Goal: Task Accomplishment & Management: Use online tool/utility

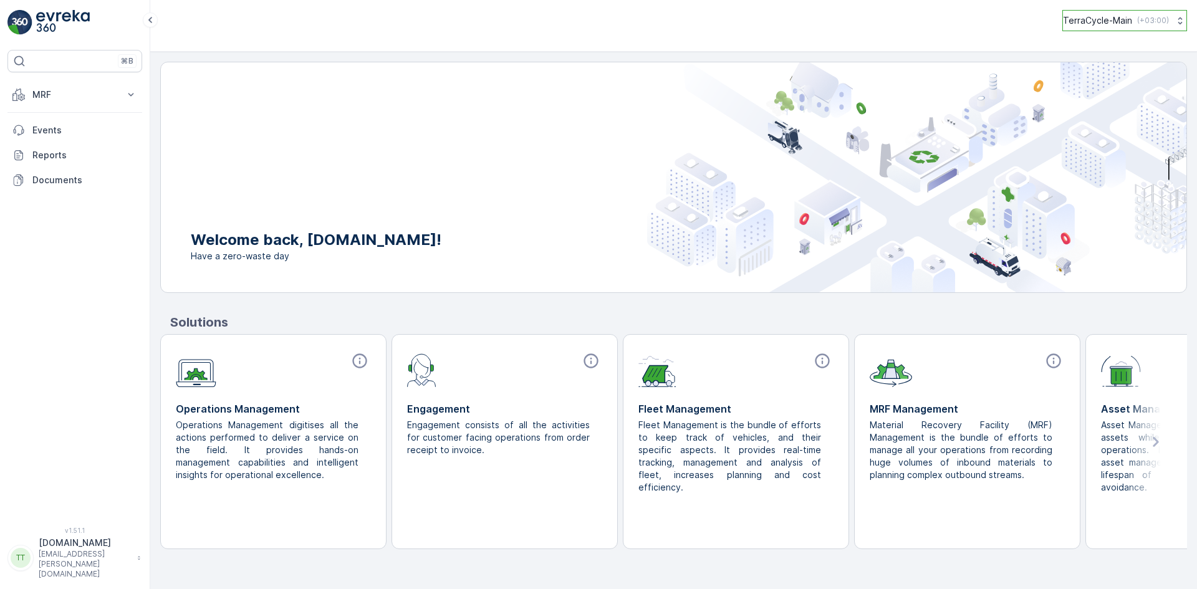
click at [1159, 20] on p "( +03:00 )" at bounding box center [1153, 21] width 32 height 10
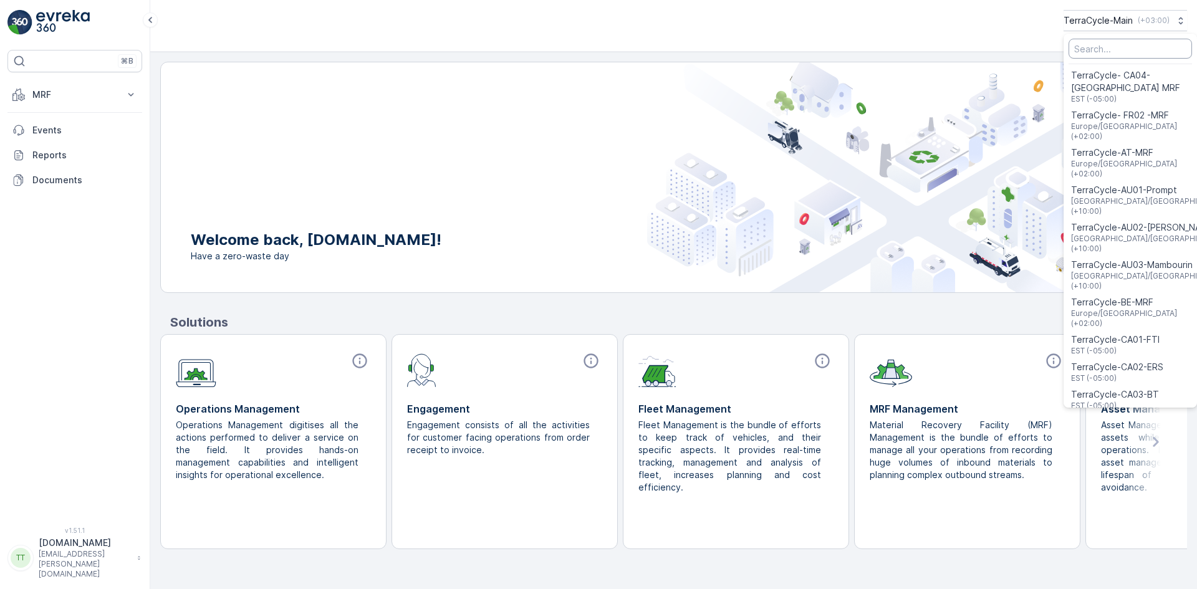
click at [1115, 44] on input "Menu" at bounding box center [1130, 49] width 123 height 20
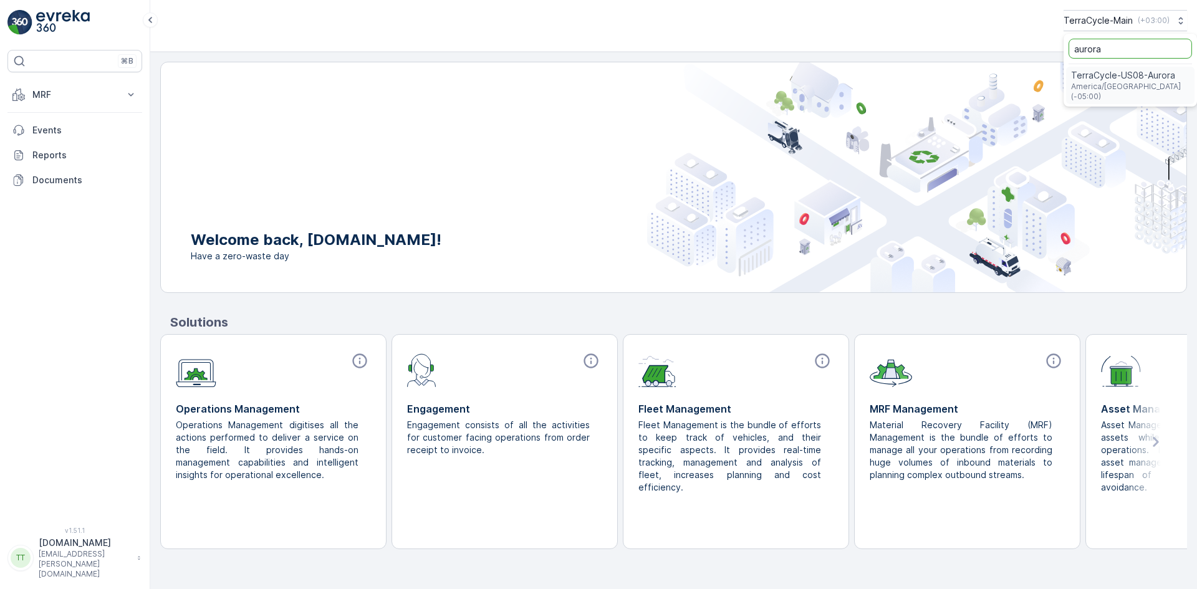
type input "aurora"
click at [1120, 77] on span "TerraCycle-US08-Aurora" at bounding box center [1130, 75] width 118 height 12
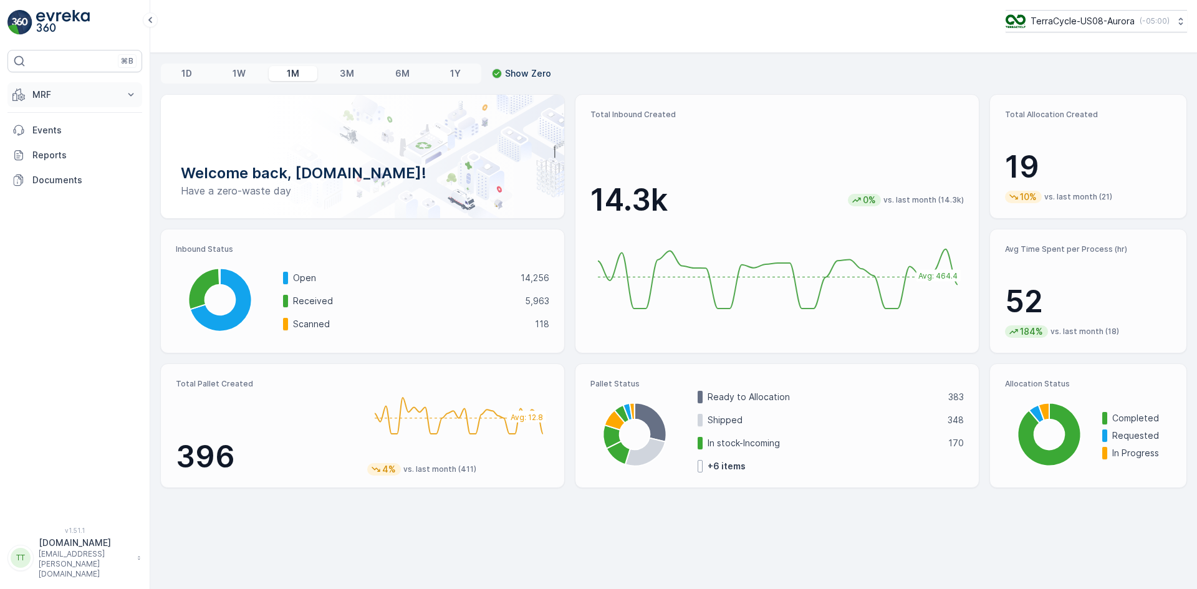
click at [117, 94] on button "MRF" at bounding box center [74, 94] width 135 height 25
click at [58, 186] on p "Allocation" at bounding box center [52, 186] width 41 height 12
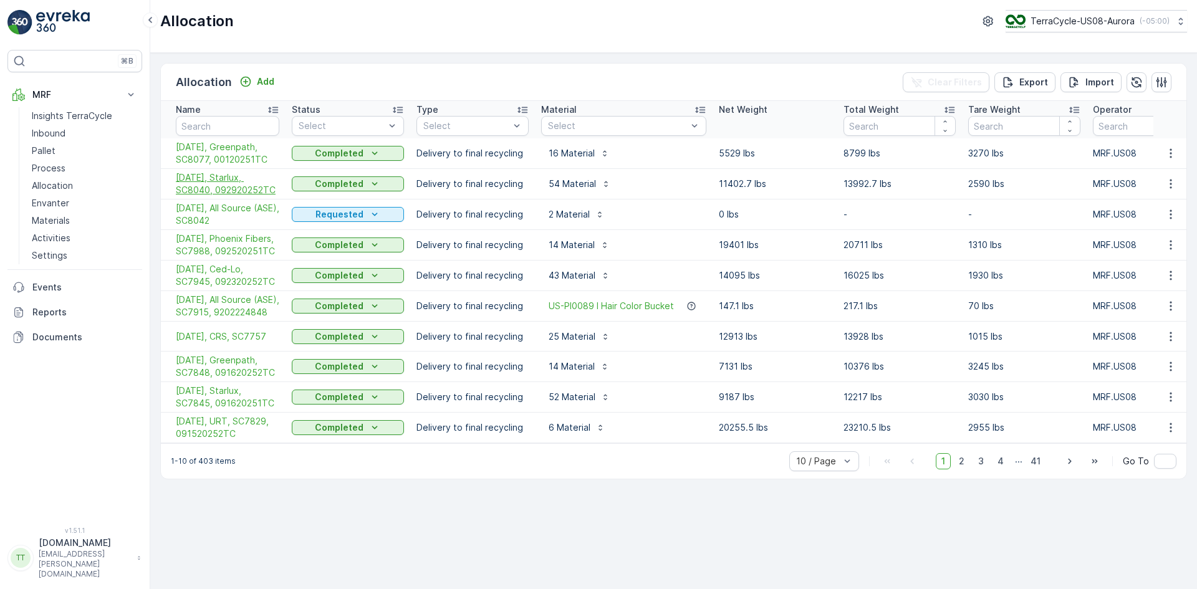
click at [251, 179] on span "[DATE], Starlux, SC8040, 092920252TC" at bounding box center [227, 183] width 103 height 25
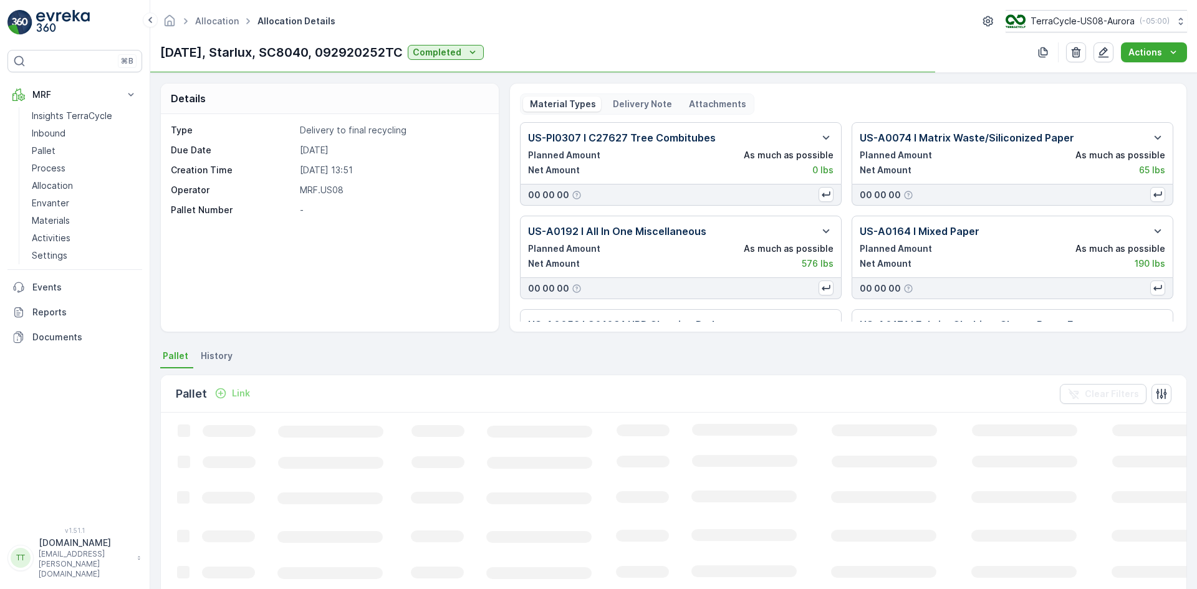
click at [635, 106] on p "Delivery Note" at bounding box center [641, 104] width 61 height 12
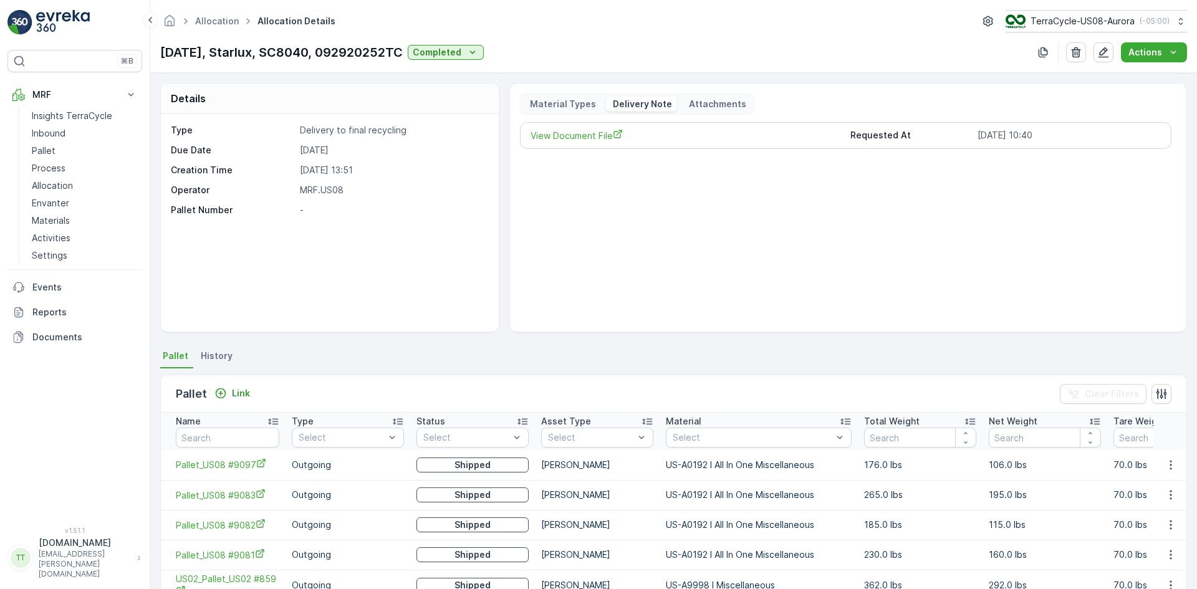
click at [574, 128] on div "View Document File Requested At [DATE] 10:40" at bounding box center [845, 135] width 651 height 27
click at [575, 135] on span "View Document File" at bounding box center [686, 135] width 310 height 13
click at [552, 140] on span "View Document File" at bounding box center [686, 135] width 310 height 13
